Goal: Obtain resource: Obtain resource

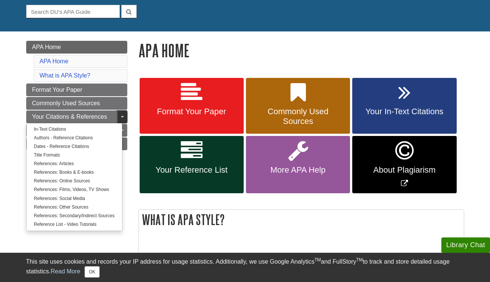
scroll to position [73, 0]
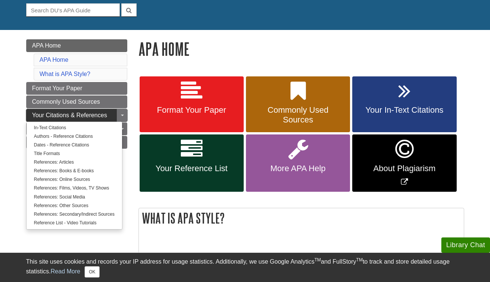
click at [103, 116] on span "Your Citations & References" at bounding box center [69, 115] width 75 height 6
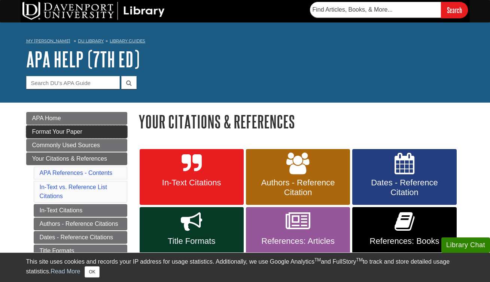
click at [105, 135] on link "Format Your Paper" at bounding box center [76, 131] width 101 height 13
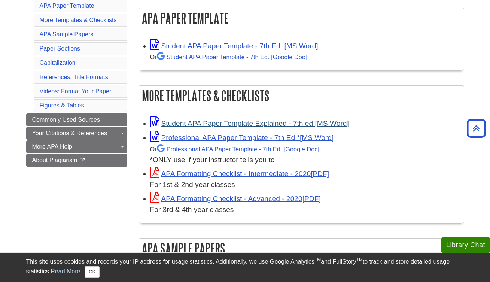
scroll to position [138, 0]
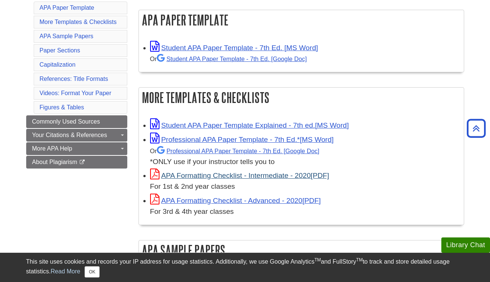
click at [245, 177] on link "APA Formatting Checklist - Intermediate - 2020" at bounding box center [239, 175] width 179 height 8
click at [252, 45] on link "Student APA Paper Template - 7th Ed. [MS Word]" at bounding box center [234, 48] width 168 height 8
click at [453, 60] on div "Or Student APA Paper Template - 7th Ed. [Google Doc]" at bounding box center [305, 58] width 310 height 11
drag, startPoint x: 399, startPoint y: 57, endPoint x: 469, endPoint y: 16, distance: 81.9
